Goal: Transaction & Acquisition: Purchase product/service

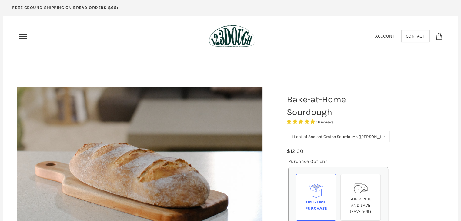
click at [219, 36] on img at bounding box center [232, 36] width 46 height 23
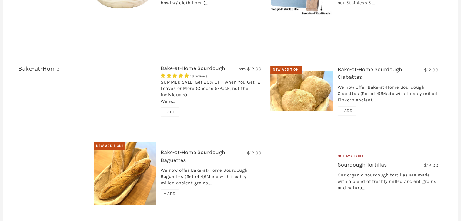
scroll to position [1031, 0]
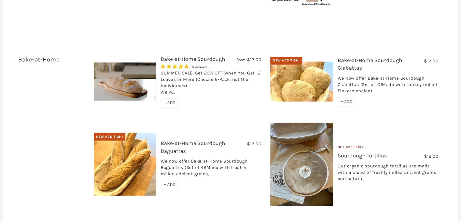
click at [174, 56] on link "Bake-at-Home Sourdough" at bounding box center [193, 59] width 65 height 7
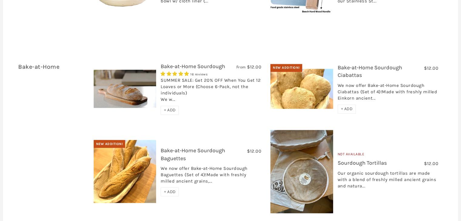
click at [383, 170] on div "Our organic sourdough tortillas are made with a blend of freshly milled ancient…" at bounding box center [388, 181] width 101 height 22
click at [357, 159] on link "Sourdough Tortillas" at bounding box center [362, 162] width 49 height 7
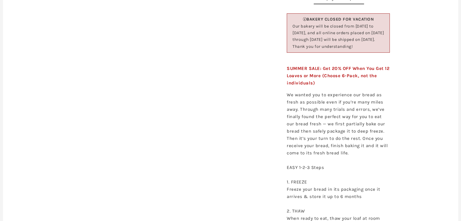
scroll to position [273, 0]
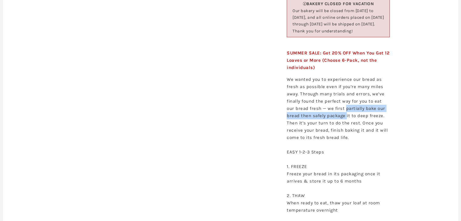
drag, startPoint x: 337, startPoint y: 128, endPoint x: 332, endPoint y: 134, distance: 8.0
click at [332, 134] on p "We wanted you to experience our bread as fresh as possible even if you’re many …" at bounding box center [338, 170] width 103 height 189
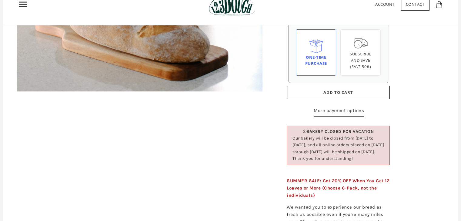
scroll to position [91, 0]
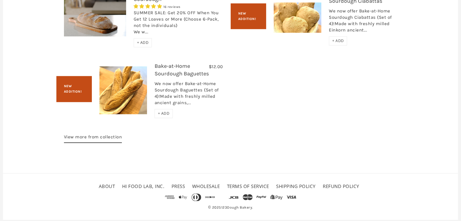
scroll to position [531, 0]
click at [104, 137] on link "View more from collection" at bounding box center [93, 138] width 58 height 10
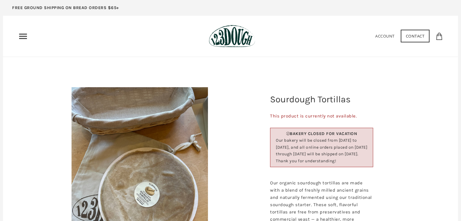
scroll to position [0, 0]
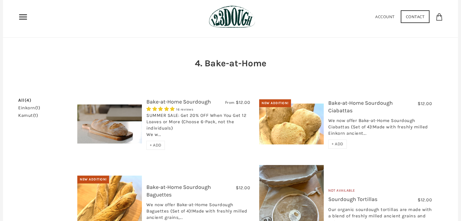
scroll to position [30, 0]
